Goal: Task Accomplishment & Management: Use online tool/utility

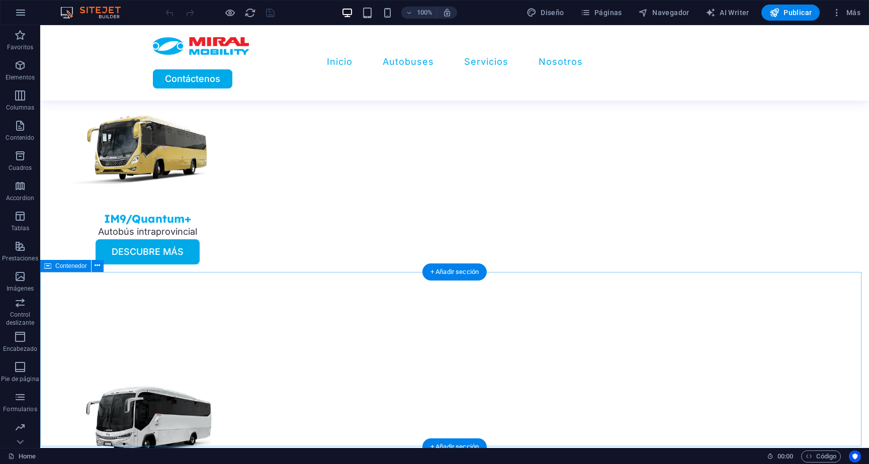
scroll to position [1233, 0]
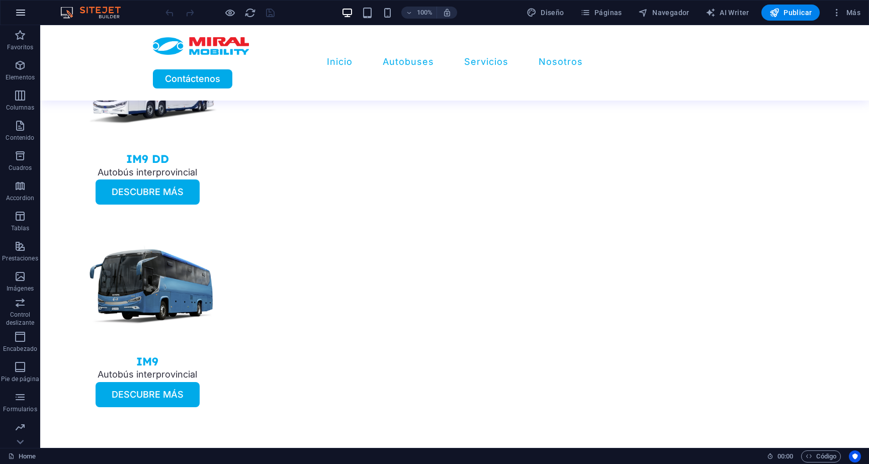
click at [22, 13] on icon "button" at bounding box center [21, 13] width 12 height 12
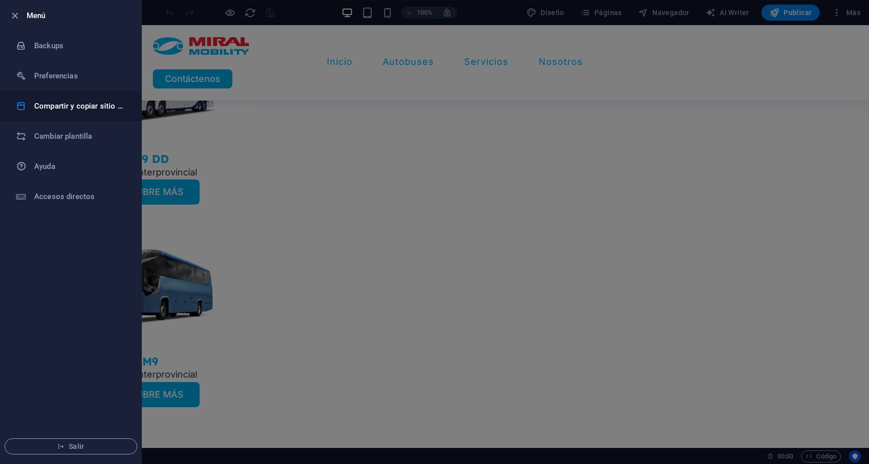
click at [68, 101] on h6 "Compartir y copiar sitio web" at bounding box center [80, 106] width 93 height 12
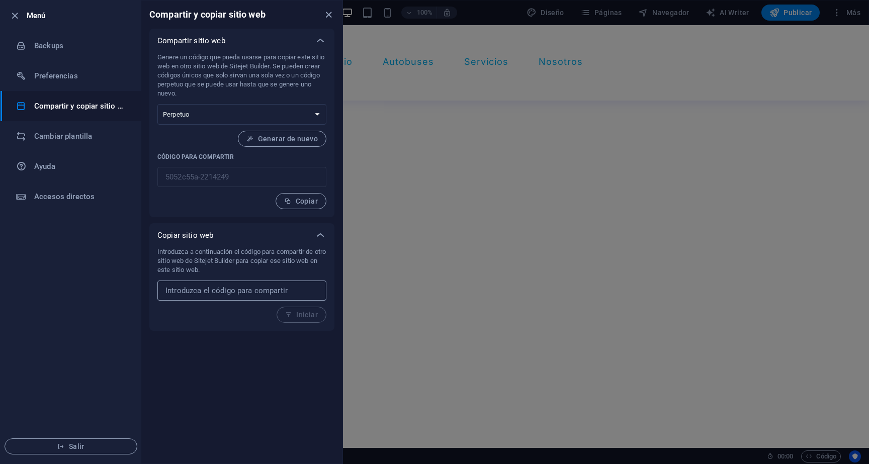
click at [203, 296] on input "text" at bounding box center [241, 291] width 169 height 20
paste input "3c51696e-2034157"
type input "3c51696e-2034157"
click at [312, 318] on span "Iniciar" at bounding box center [301, 315] width 33 height 8
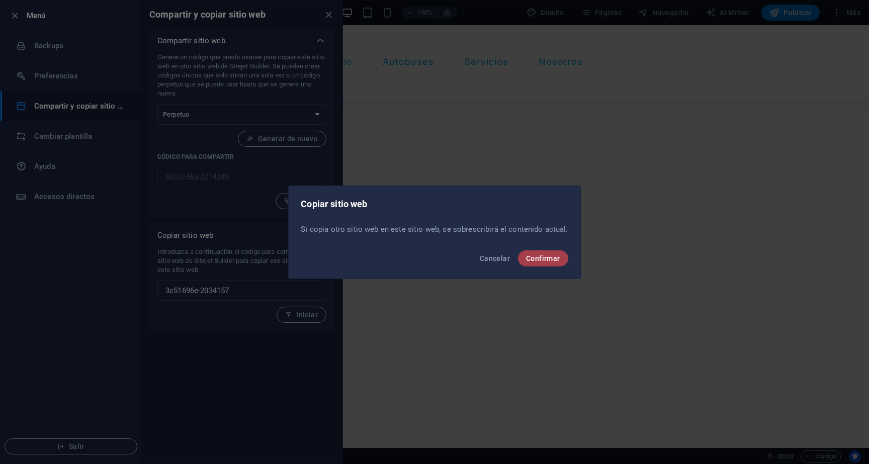
click at [548, 259] on span "Confirmar" at bounding box center [543, 258] width 34 height 8
click at [548, 261] on span "Confirmar" at bounding box center [543, 258] width 34 height 8
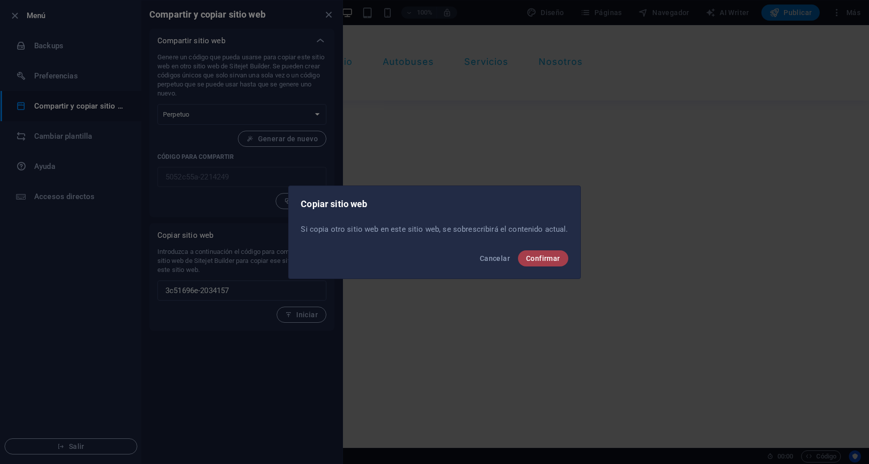
click at [548, 261] on span "Confirmar" at bounding box center [543, 258] width 34 height 8
click at [548, 260] on span "Confirmar" at bounding box center [543, 258] width 34 height 8
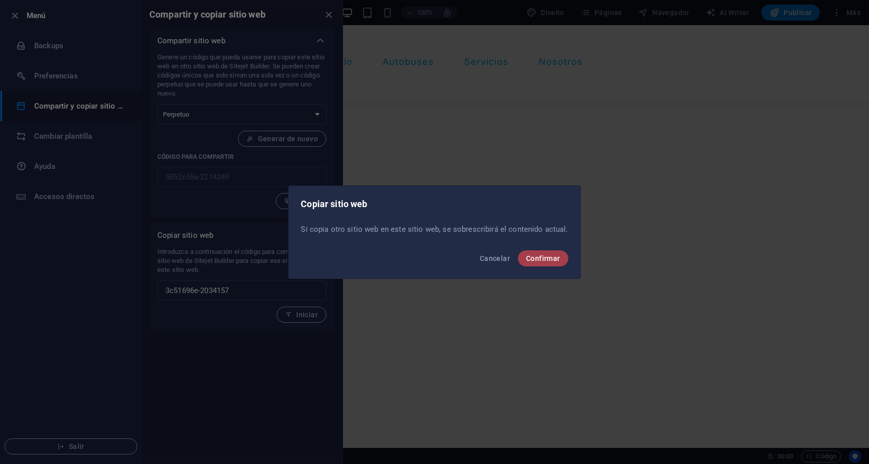
click at [540, 256] on span "Confirmar" at bounding box center [543, 258] width 34 height 8
click at [540, 254] on span "Confirmar" at bounding box center [543, 258] width 34 height 8
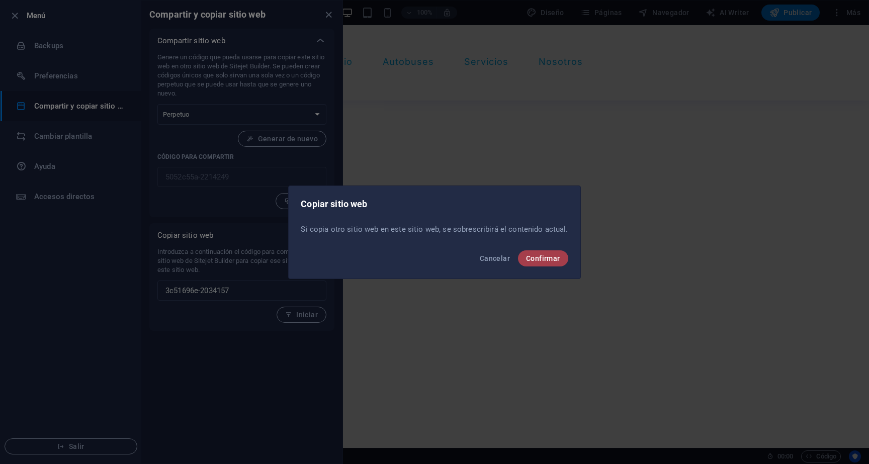
click at [540, 254] on span "Confirmar" at bounding box center [543, 258] width 34 height 8
click at [539, 255] on span "Confirmar" at bounding box center [543, 258] width 34 height 8
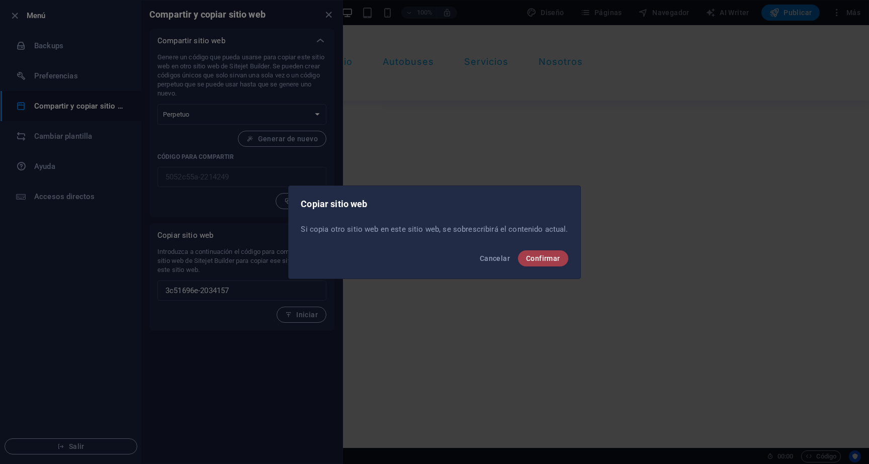
click at [538, 254] on span "Confirmar" at bounding box center [543, 258] width 34 height 8
click at [544, 257] on span "Confirmar" at bounding box center [543, 258] width 34 height 8
click at [544, 256] on span "Confirmar" at bounding box center [543, 258] width 34 height 8
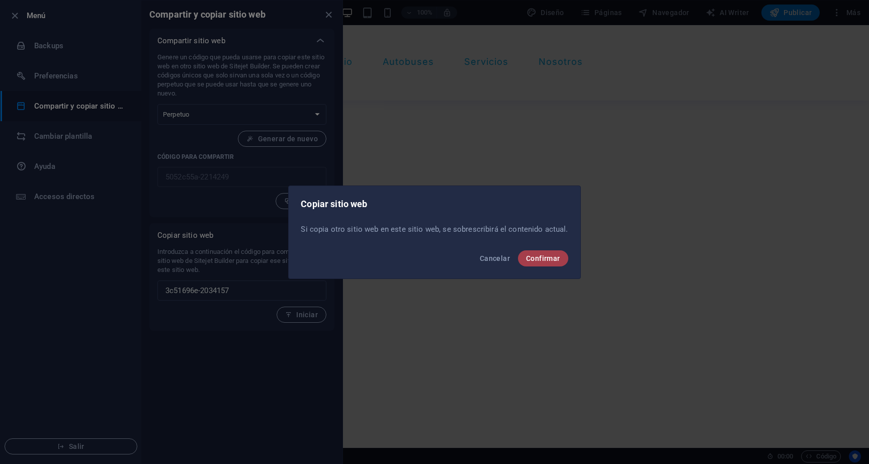
click at [544, 256] on span "Confirmar" at bounding box center [543, 258] width 34 height 8
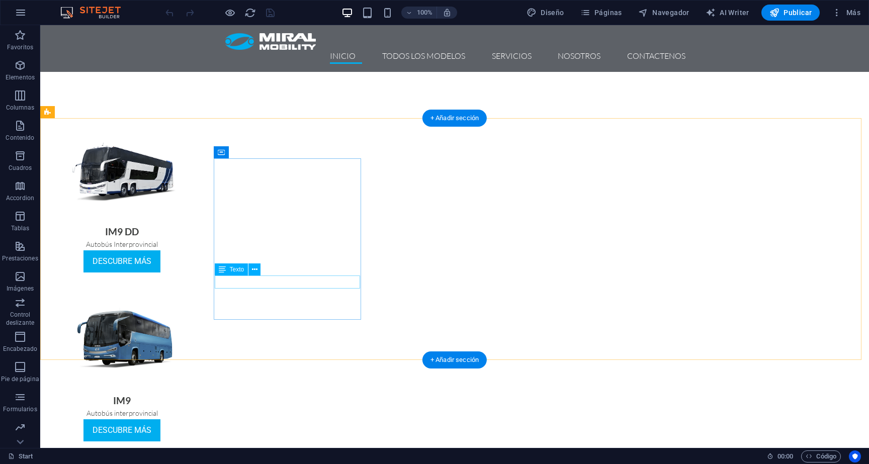
scroll to position [565, 0]
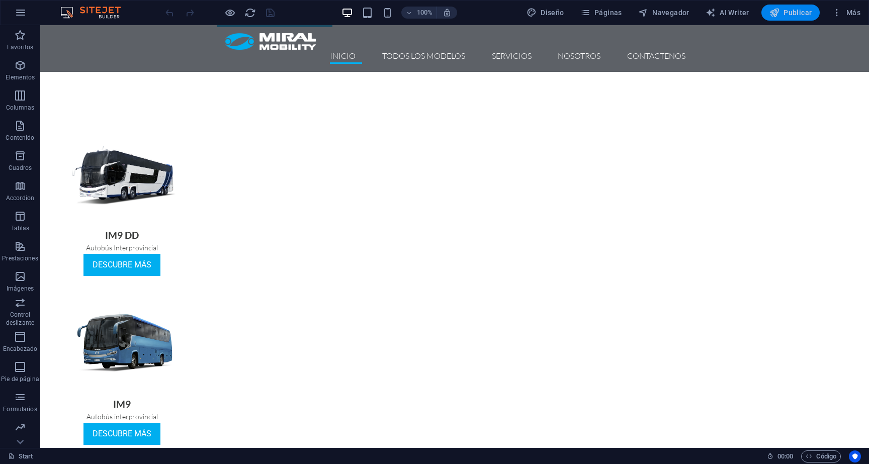
click at [802, 13] on span "Publicar" at bounding box center [790, 13] width 43 height 10
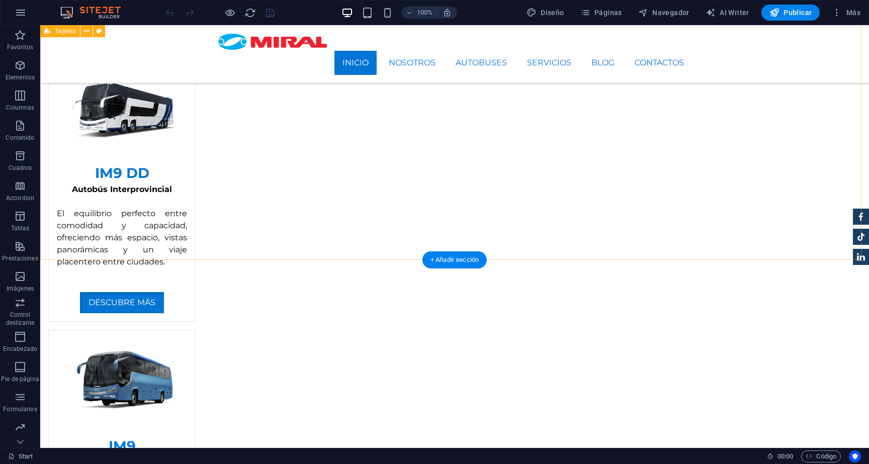
scroll to position [692, 0]
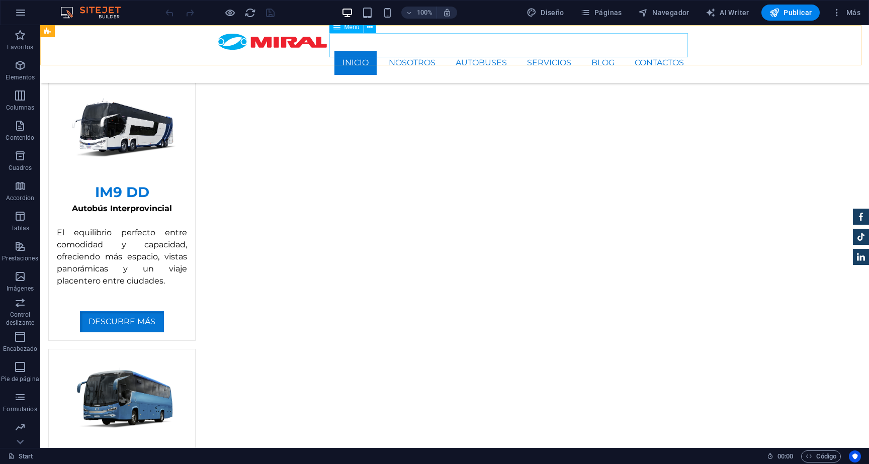
click at [398, 51] on nav "INICIO NOSOTROS AUTOBUSES SERVICIOS BLOG CONTACTOS" at bounding box center [454, 63] width 475 height 24
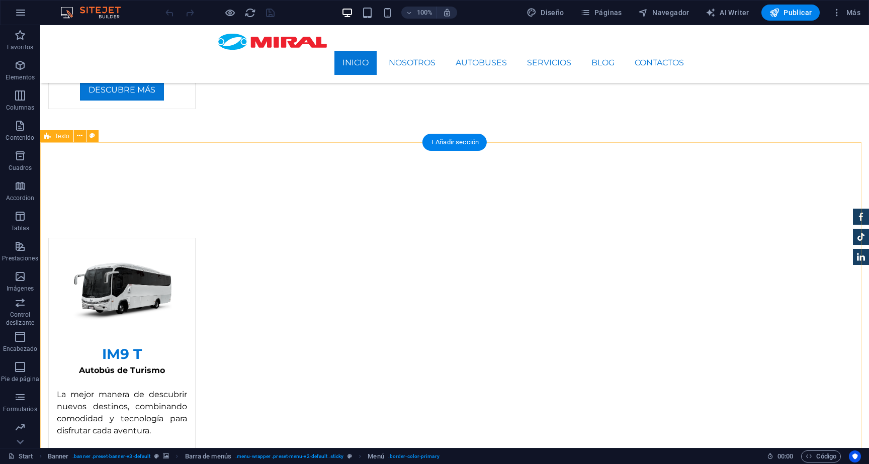
scroll to position [1474, 0]
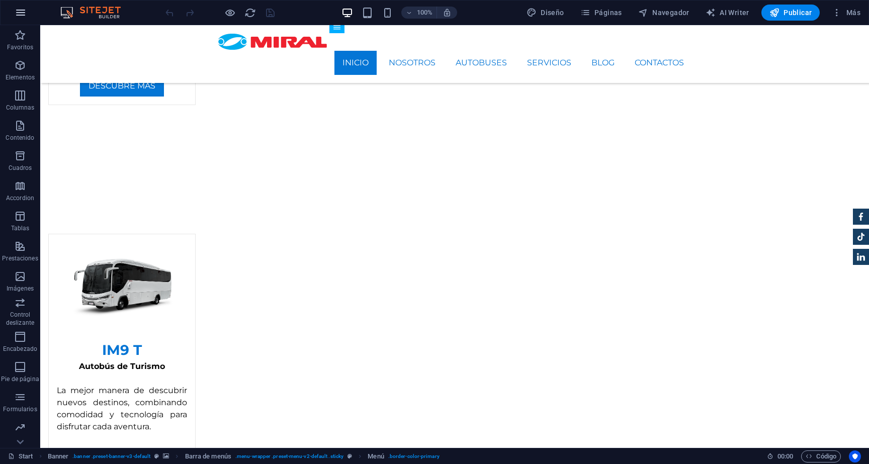
click at [16, 11] on icon "button" at bounding box center [21, 13] width 12 height 12
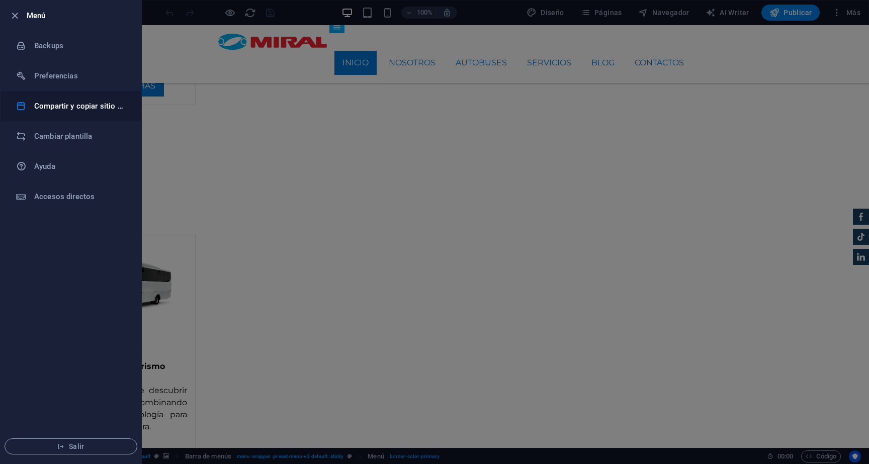
click at [75, 112] on h6 "Compartir y copiar sitio web" at bounding box center [80, 106] width 93 height 12
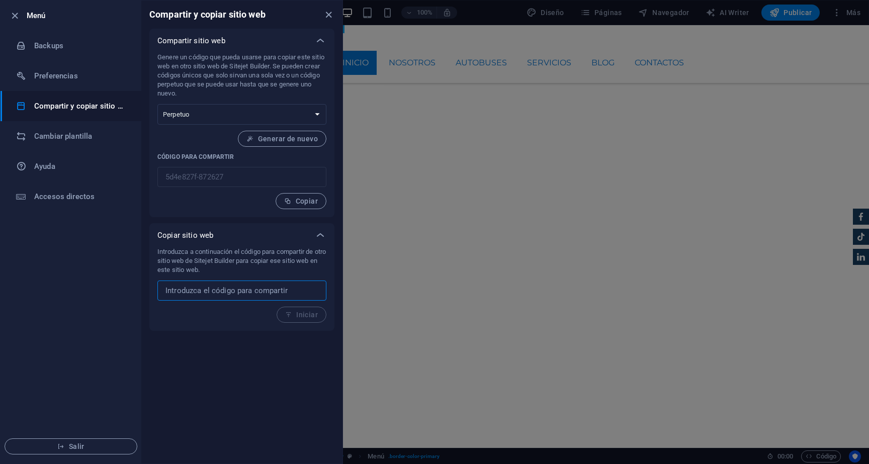
click at [210, 295] on input "text" at bounding box center [241, 291] width 169 height 20
paste input "3c51696e-2034157"
type input "3c51696e-2034157"
click at [316, 311] on span "Iniciar" at bounding box center [301, 315] width 33 height 8
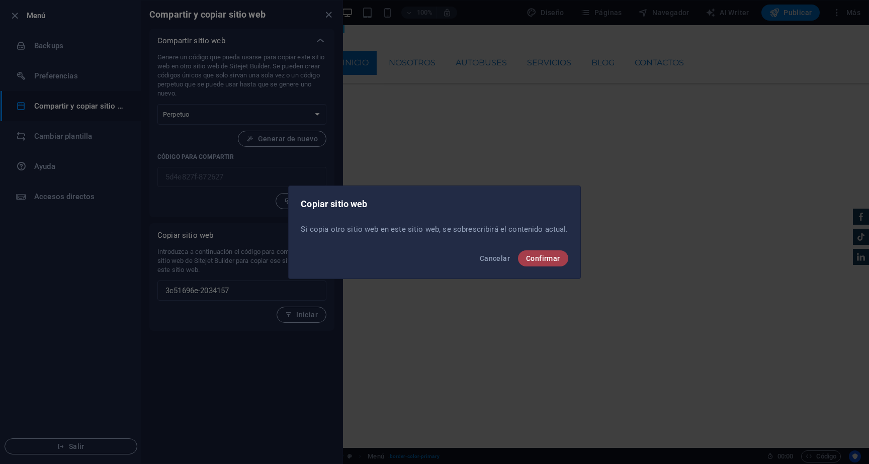
click at [549, 260] on span "Confirmar" at bounding box center [543, 258] width 34 height 8
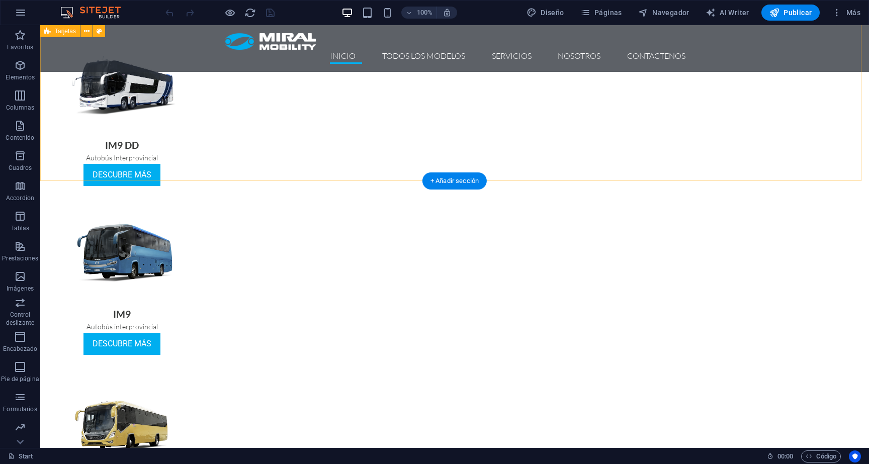
scroll to position [625, 0]
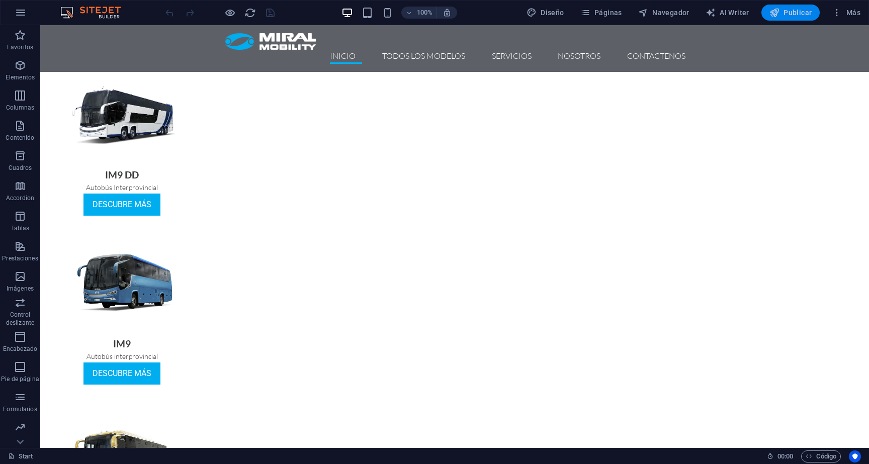
click at [797, 9] on span "Publicar" at bounding box center [790, 13] width 43 height 10
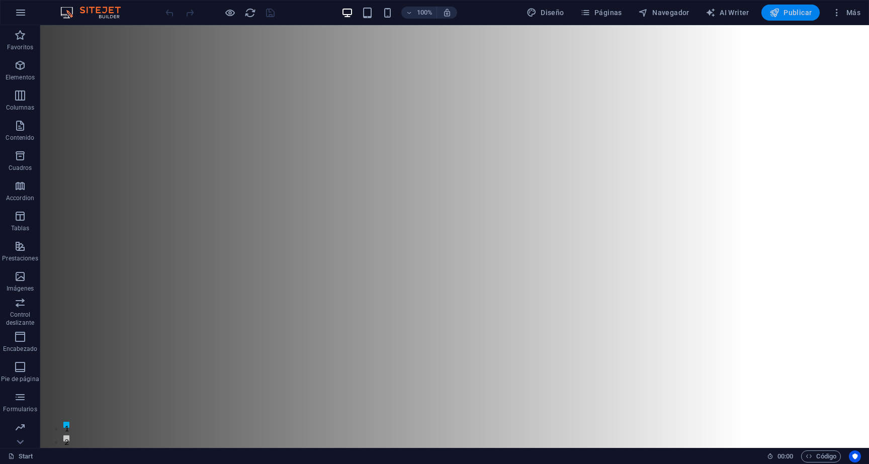
click at [801, 10] on span "Publicar" at bounding box center [790, 13] width 43 height 10
click at [805, 10] on span "Publicar" at bounding box center [790, 13] width 43 height 10
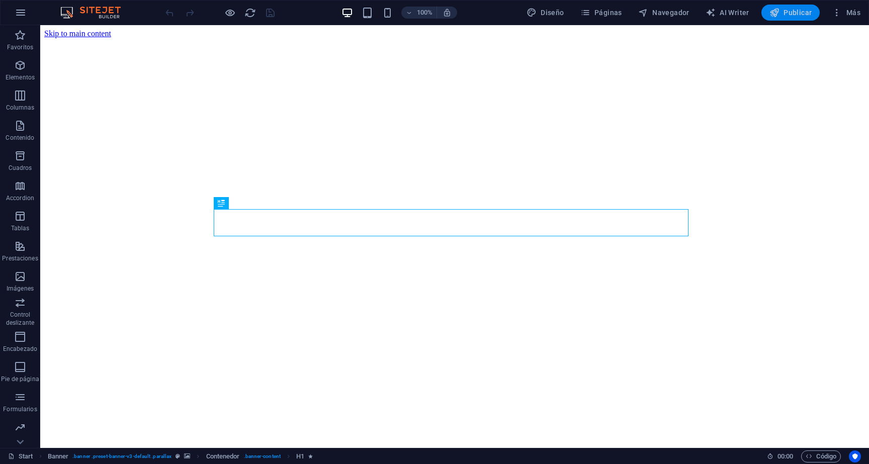
click at [787, 14] on span "Publicar" at bounding box center [790, 13] width 43 height 10
click at [799, 20] on button "Publicar" at bounding box center [790, 13] width 59 height 16
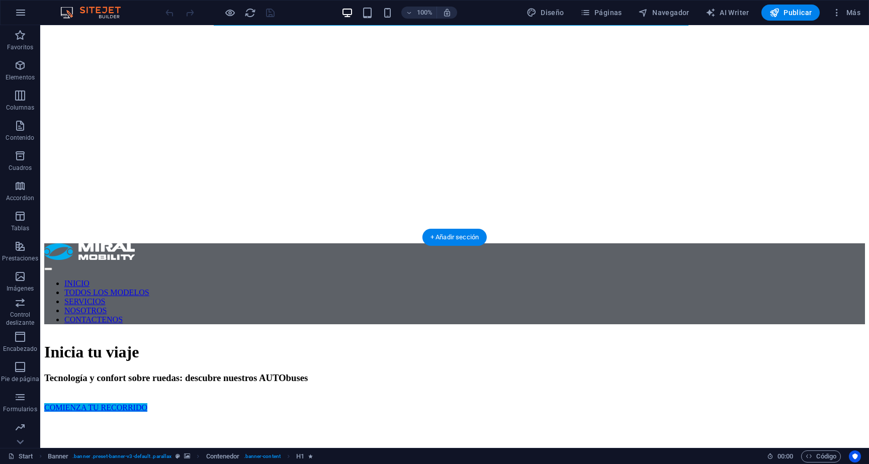
scroll to position [233, 0]
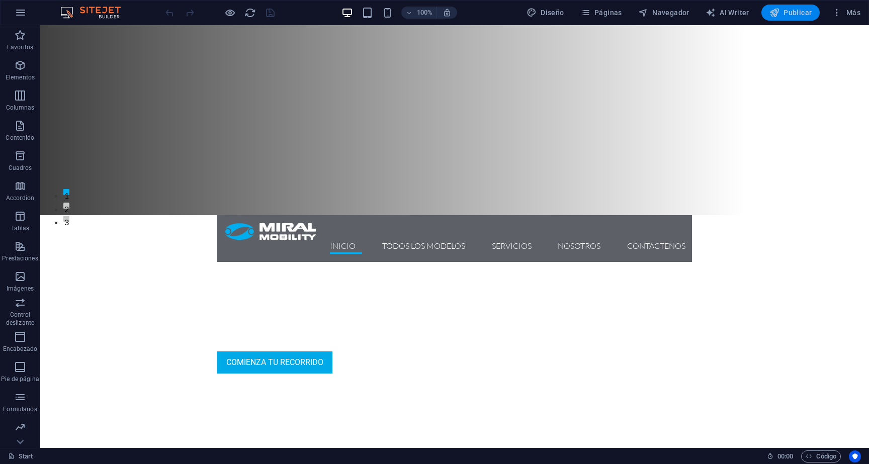
click at [802, 15] on span "Publicar" at bounding box center [790, 13] width 43 height 10
